Goal: Task Accomplishment & Management: Manage account settings

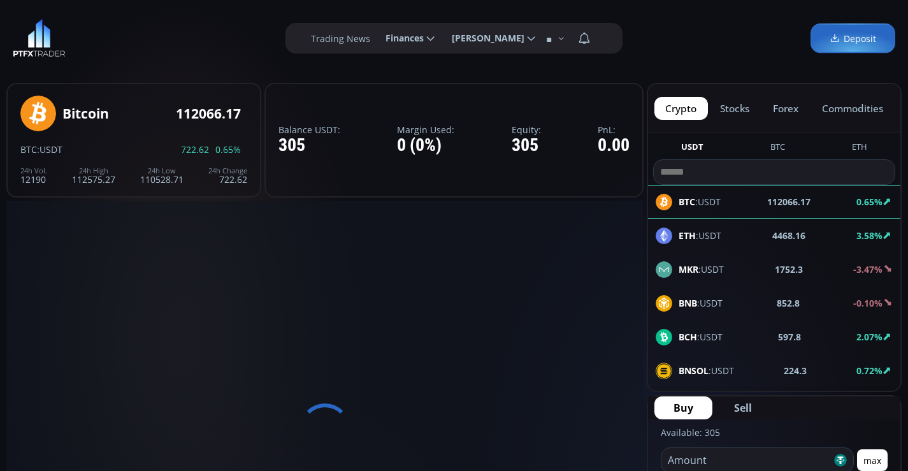
click at [400, 41] on span "Finances" at bounding box center [399, 37] width 47 height 25
click at [375, 41] on input "********" at bounding box center [375, 38] width 0 height 13
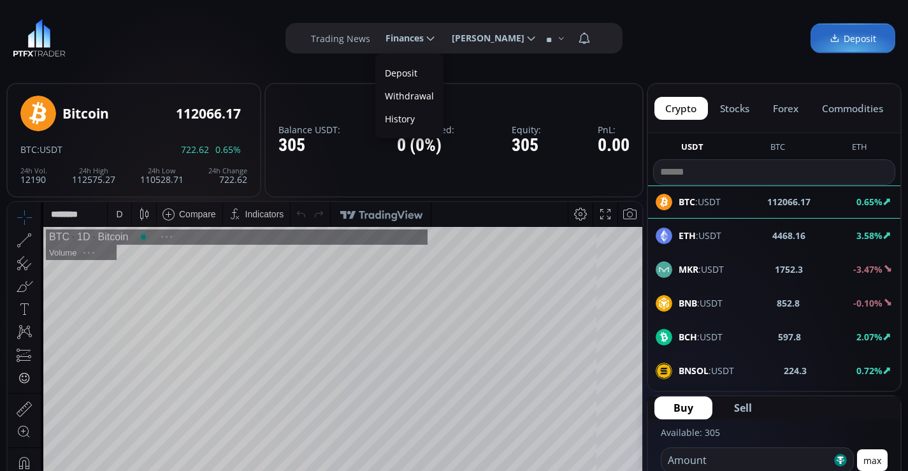
scroll to position [177, 0]
click at [399, 71] on link "Deposit" at bounding box center [409, 73] width 62 height 20
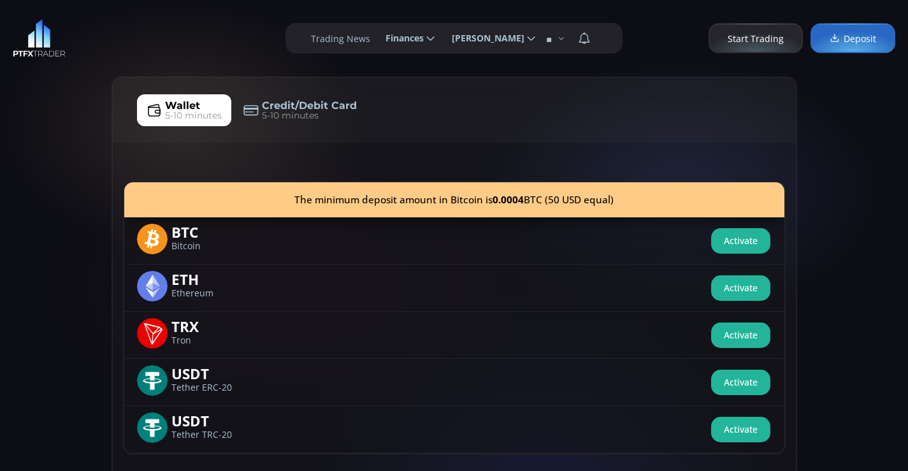
click at [472, 39] on span "[PERSON_NAME]" at bounding box center [484, 37] width 82 height 25
click at [441, 39] on input "**********" at bounding box center [441, 38] width 0 height 13
click at [468, 74] on link "Profile" at bounding box center [489, 73] width 89 height 20
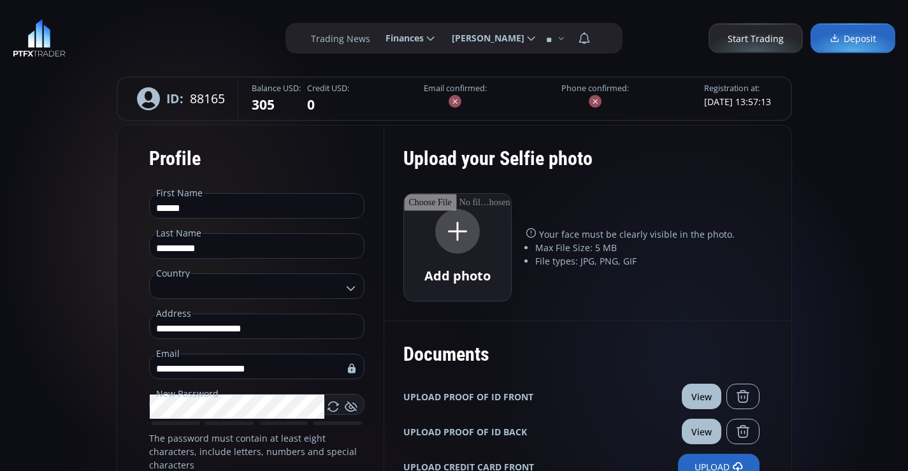
type input "**********"
click at [695, 408] on button "View" at bounding box center [701, 395] width 39 height 25
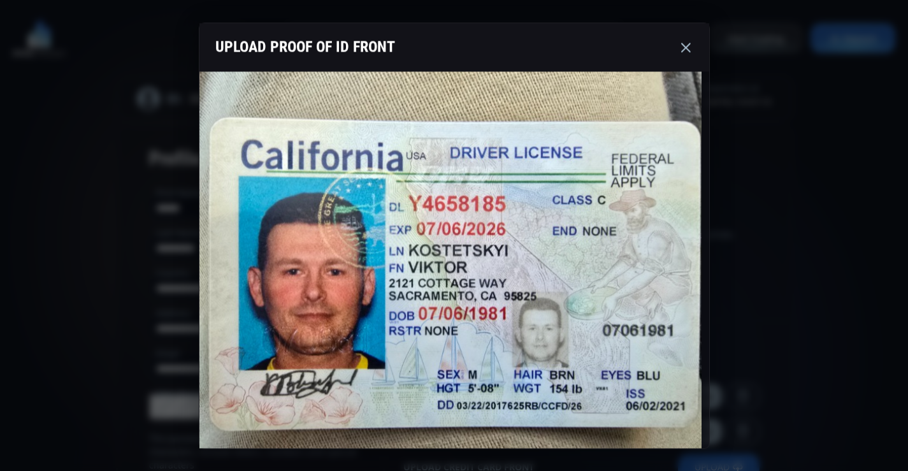
click at [683, 45] on use at bounding box center [686, 48] width 10 height 10
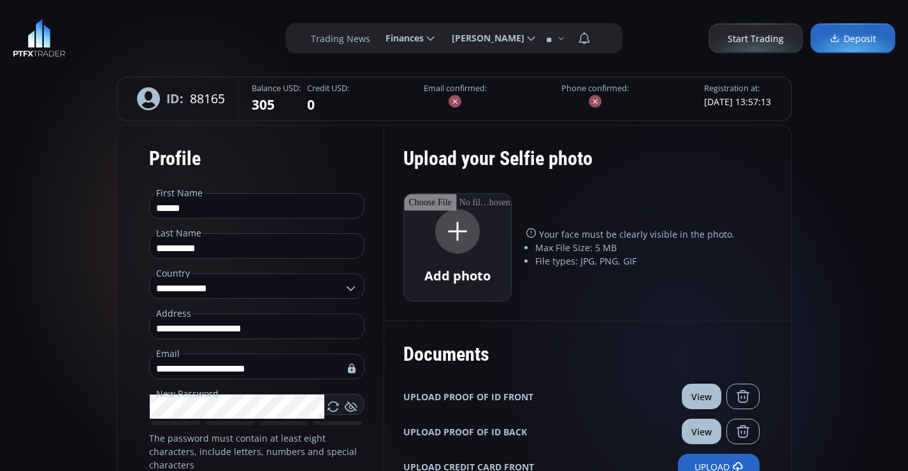
click at [696, 430] on button "View" at bounding box center [701, 431] width 39 height 25
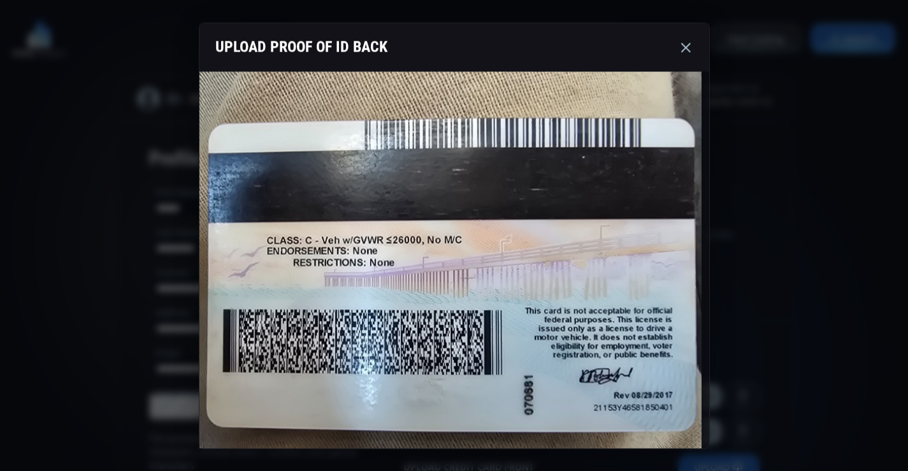
click at [685, 48] on use at bounding box center [686, 48] width 10 height 10
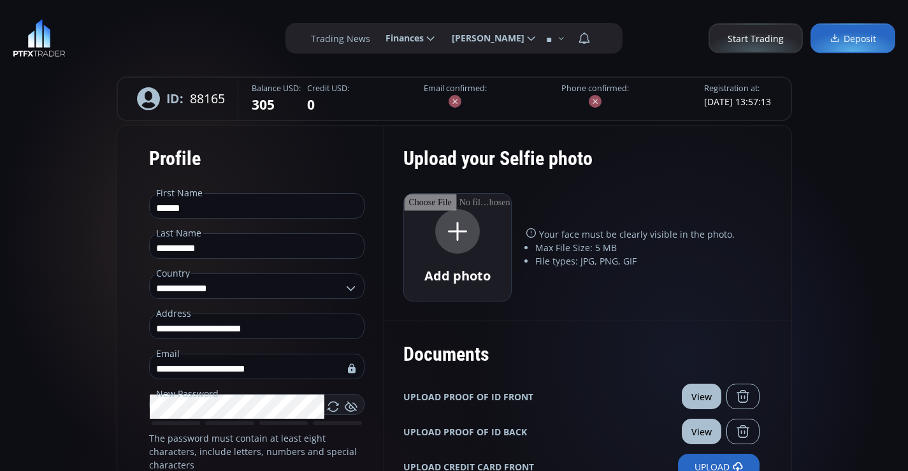
click at [701, 392] on button "View" at bounding box center [701, 395] width 39 height 25
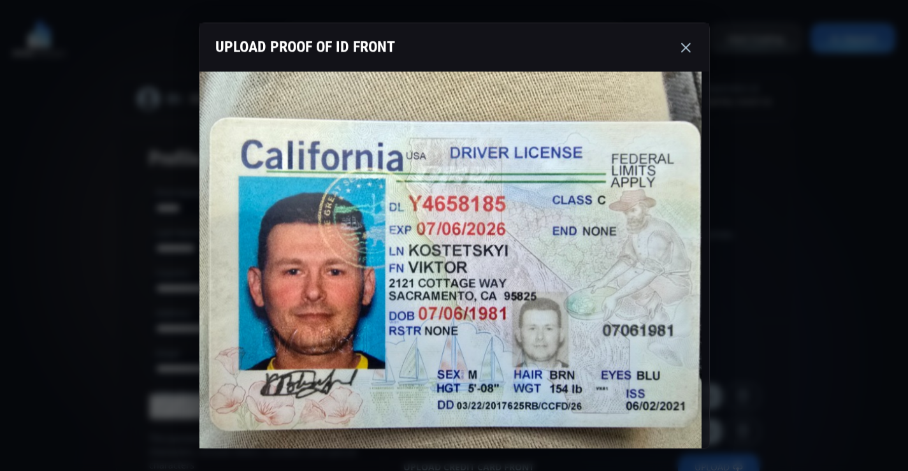
click at [685, 47] on use at bounding box center [686, 48] width 10 height 10
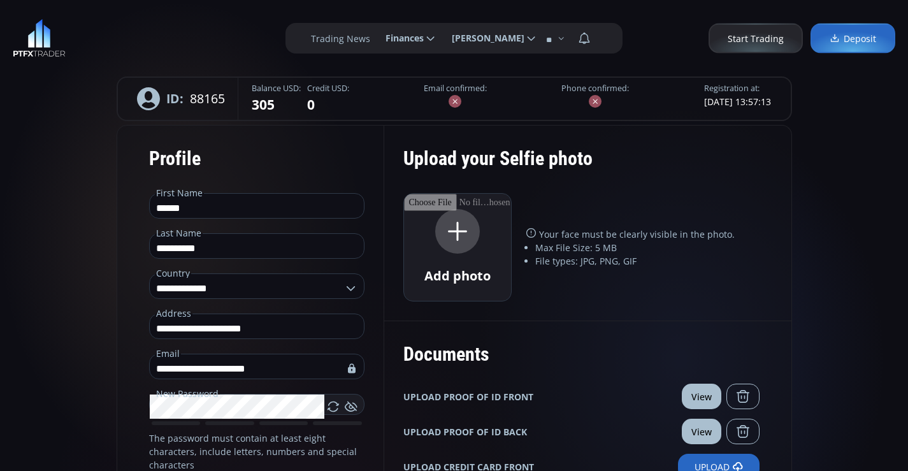
click at [697, 396] on button "View" at bounding box center [701, 395] width 39 height 25
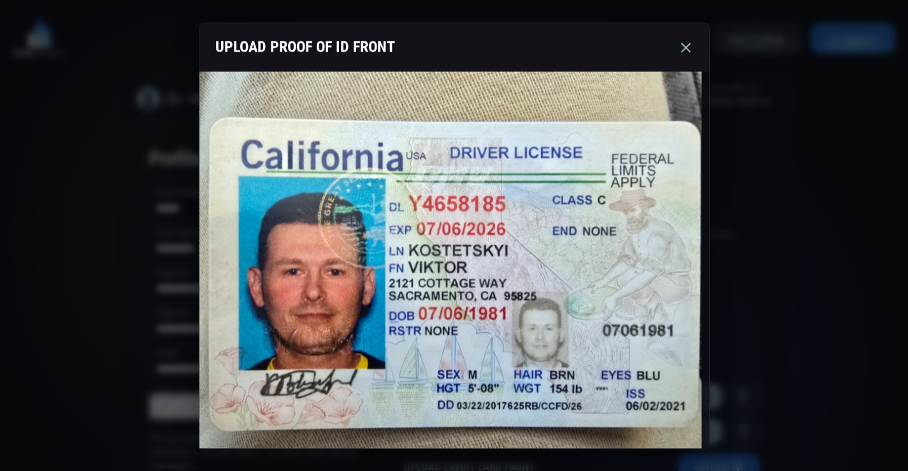
click at [687, 49] on use at bounding box center [686, 48] width 10 height 10
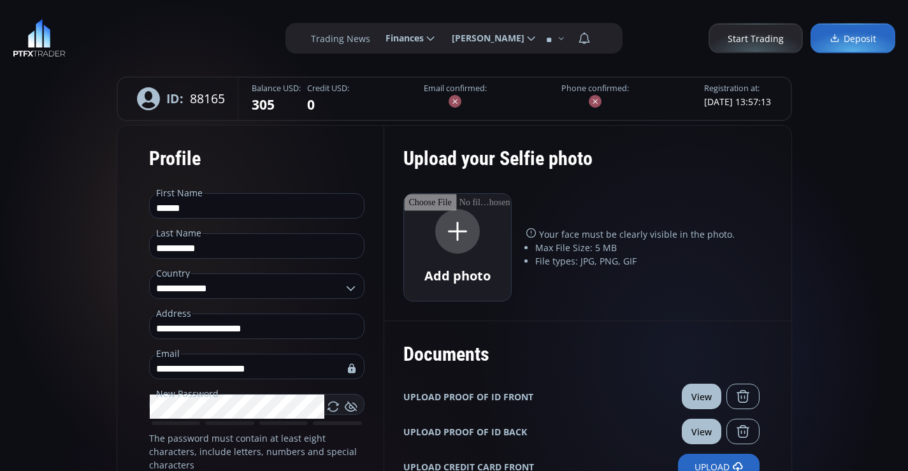
click at [708, 430] on button "View" at bounding box center [701, 431] width 39 height 25
